Goal: Complete application form

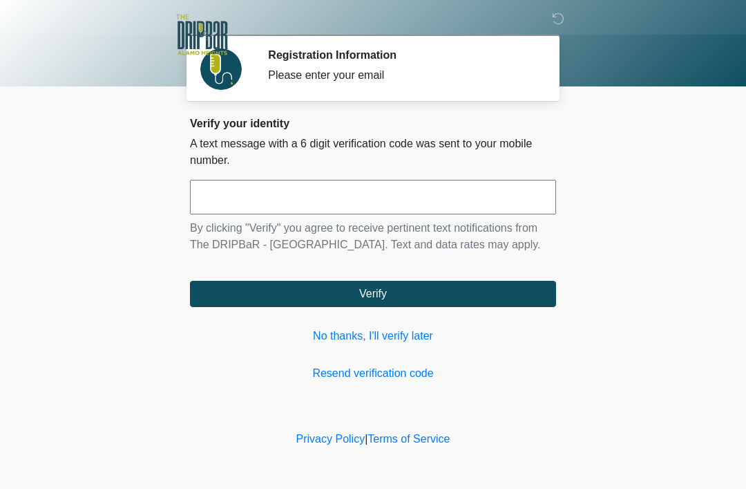
click at [402, 336] on link "No thanks, I'll verify later" at bounding box center [373, 336] width 366 height 17
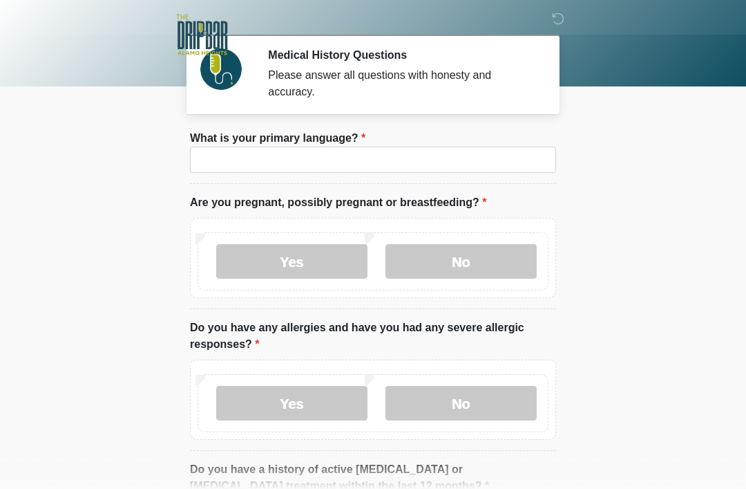
click at [235, 136] on label "What is your primary language?" at bounding box center [278, 138] width 176 height 17
click at [235, 146] on input "What is your primary language?" at bounding box center [373, 159] width 366 height 26
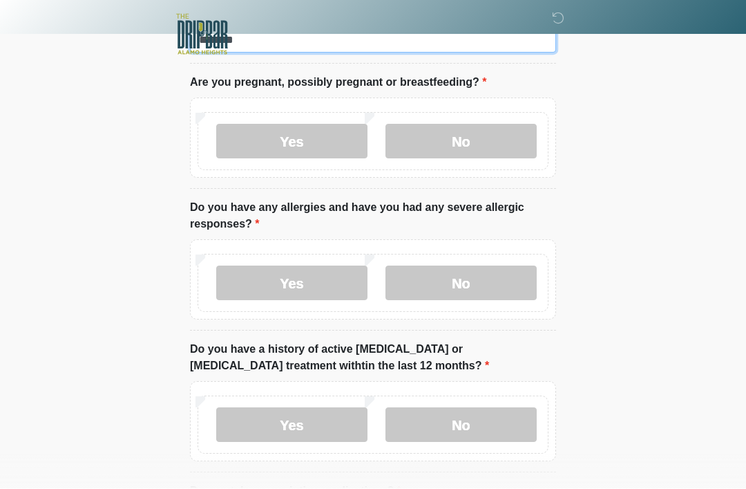
scroll to position [120, 0]
type input "*******"
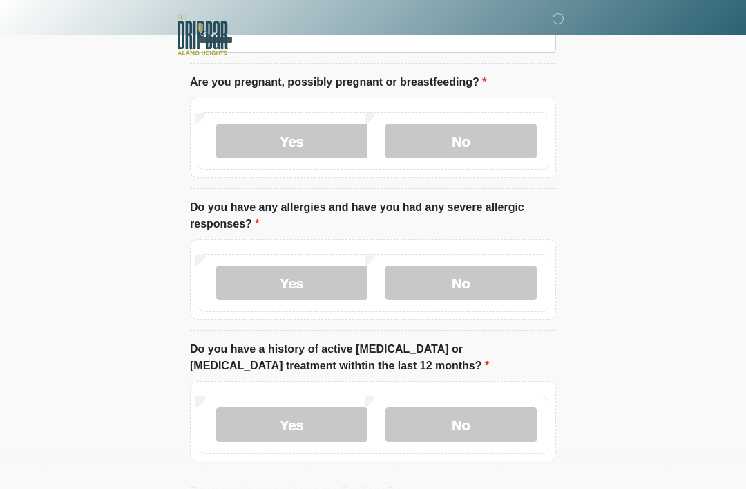
click at [494, 119] on div "Yes No" at bounding box center [373, 141] width 351 height 58
click at [484, 128] on label "No" at bounding box center [461, 141] width 151 height 35
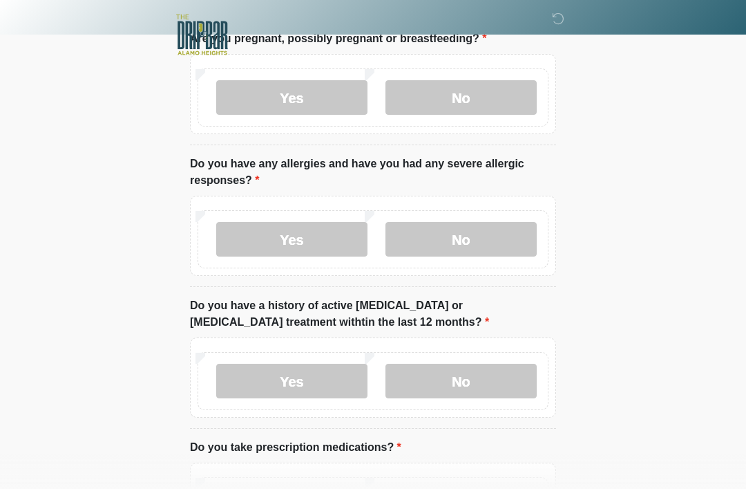
scroll to position [163, 0]
click at [293, 249] on label "Yes" at bounding box center [291, 240] width 151 height 35
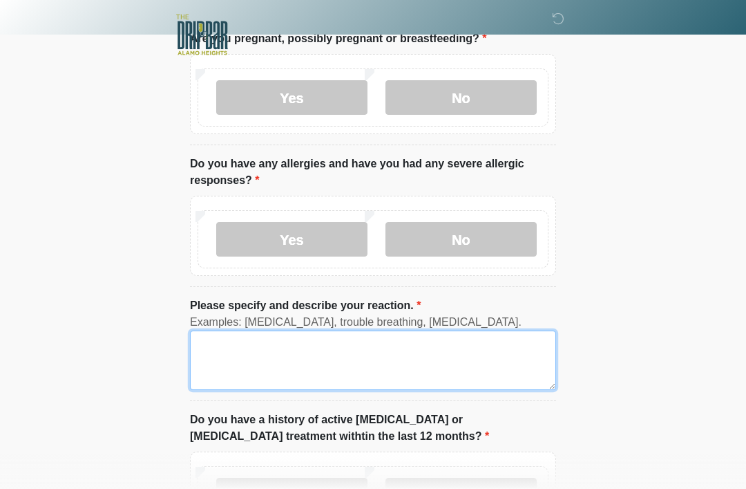
click at [321, 358] on textarea "Please specify and describe your reaction." at bounding box center [373, 359] width 366 height 59
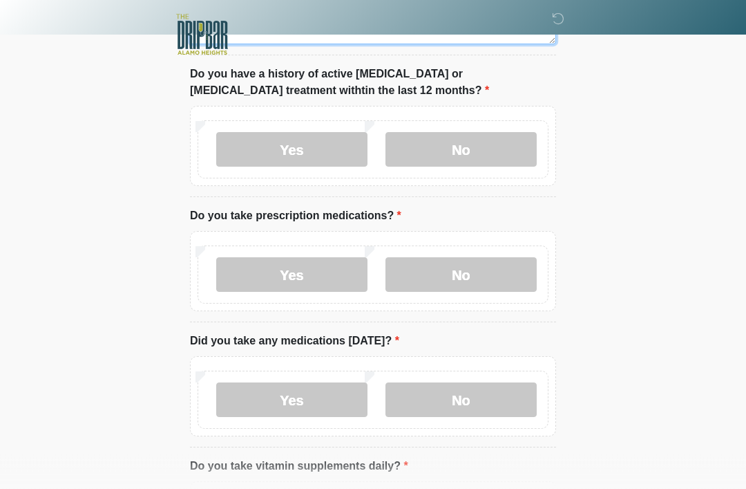
scroll to position [509, 0]
type textarea "**********"
click at [497, 132] on label "No" at bounding box center [461, 149] width 151 height 35
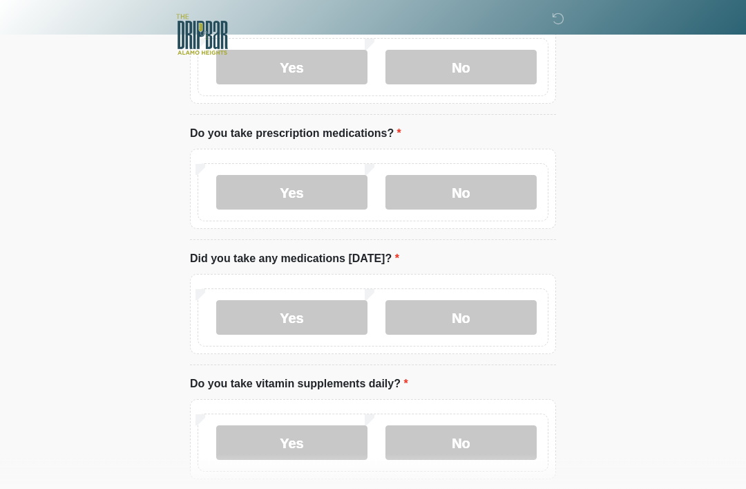
scroll to position [593, 0]
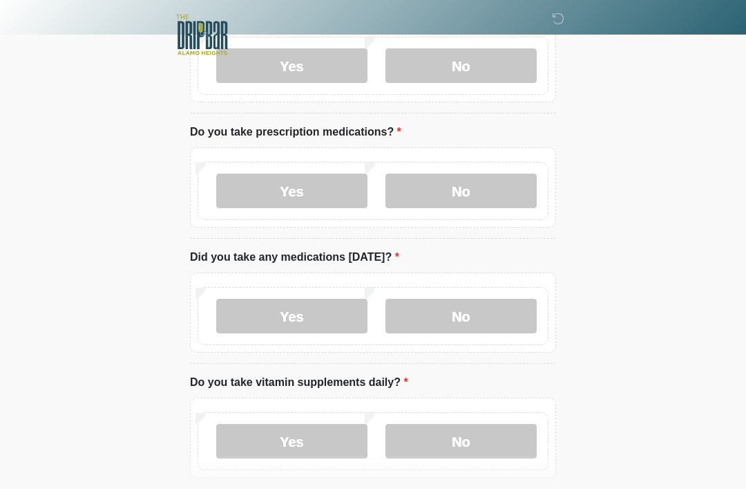
click at [300, 192] on label "Yes" at bounding box center [291, 190] width 151 height 35
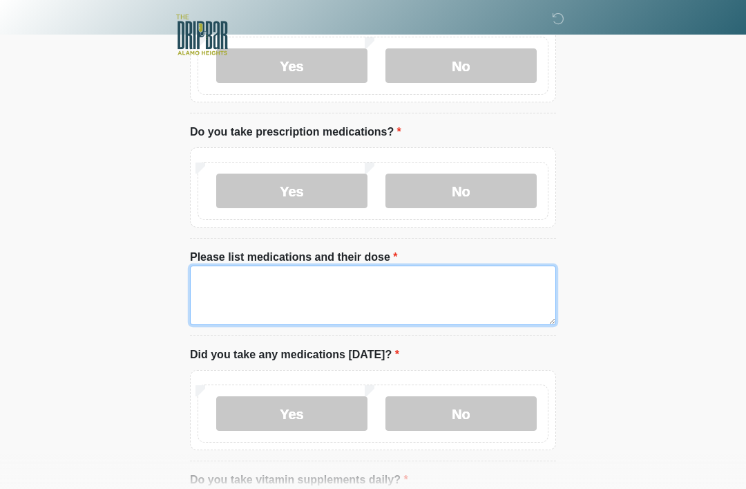
click at [304, 275] on textarea "Please list medications and their dose" at bounding box center [373, 294] width 366 height 59
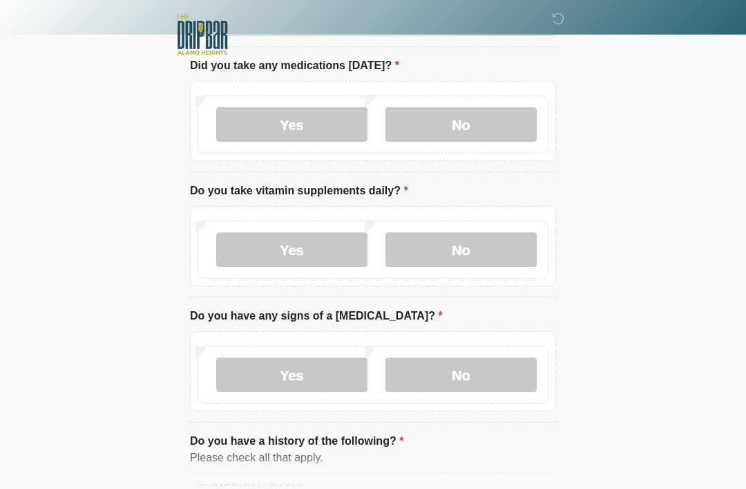
scroll to position [882, 0]
type textarea "**********"
click at [489, 124] on label "No" at bounding box center [461, 124] width 151 height 35
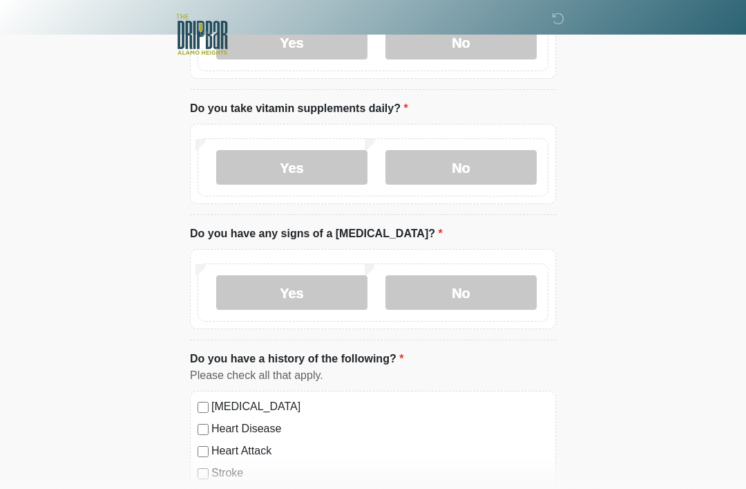
scroll to position [964, 0]
click at [476, 160] on label "No" at bounding box center [461, 167] width 151 height 35
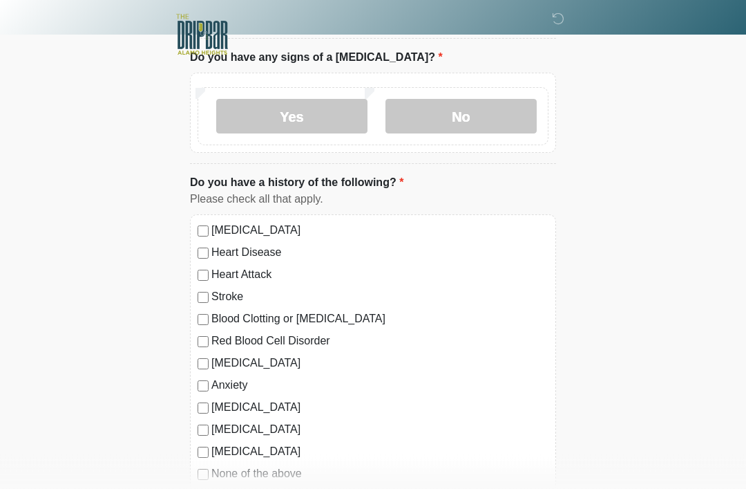
scroll to position [1140, 0]
click at [460, 99] on label "No" at bounding box center [461, 116] width 151 height 35
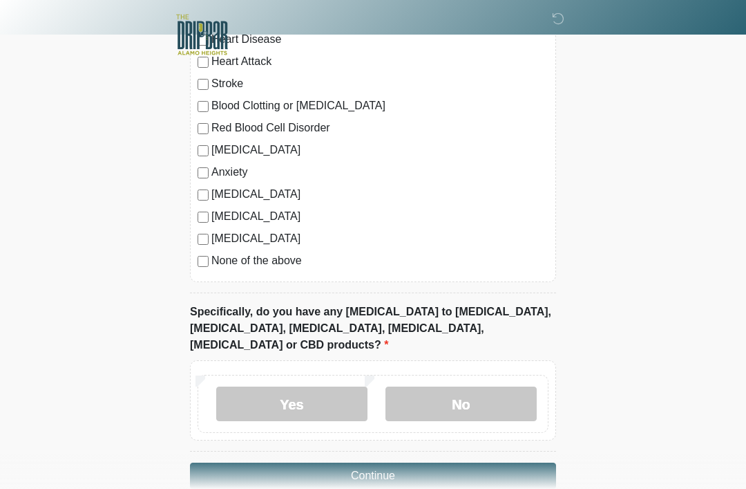
scroll to position [1363, 0]
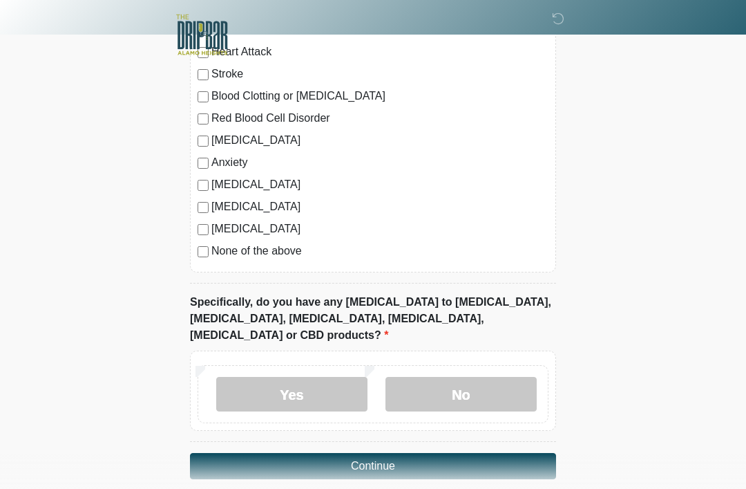
click at [455, 377] on label "No" at bounding box center [461, 394] width 151 height 35
click at [395, 453] on button "Continue" at bounding box center [373, 466] width 366 height 26
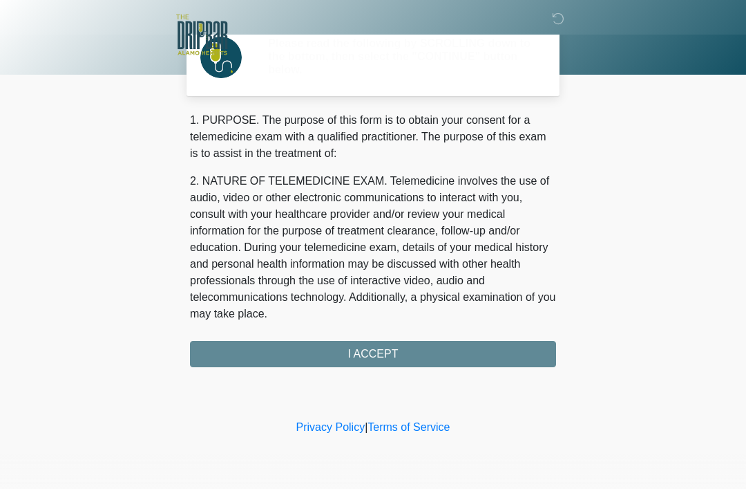
scroll to position [0, 0]
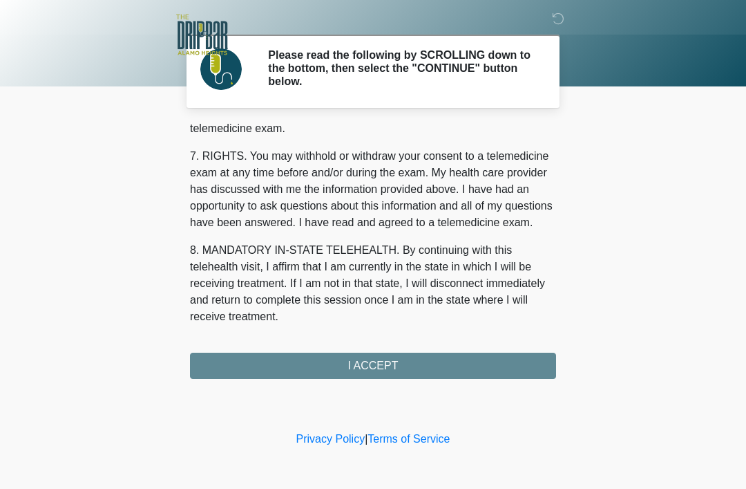
click at [442, 359] on button "I ACCEPT" at bounding box center [373, 365] width 366 height 26
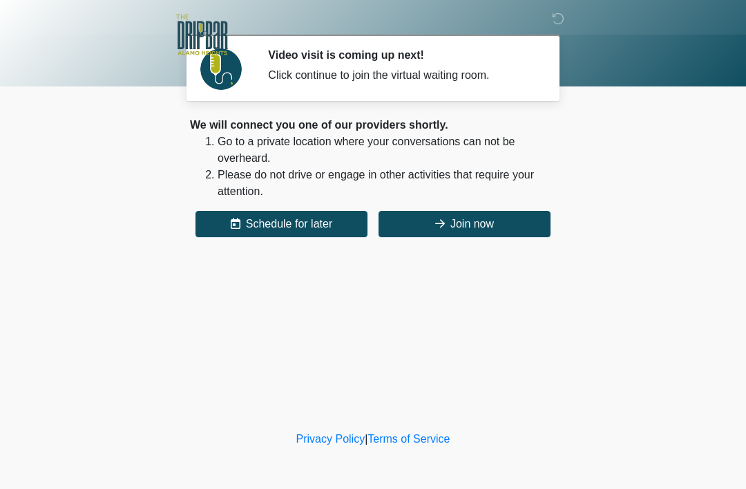
click at [501, 221] on button "Join now" at bounding box center [465, 224] width 172 height 26
